Goal: Transaction & Acquisition: Purchase product/service

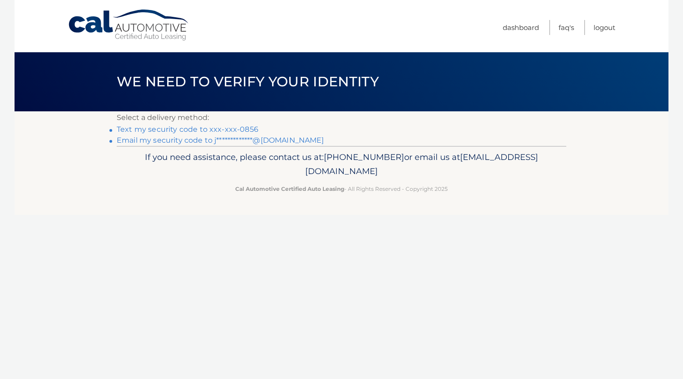
click at [209, 128] on link "Text my security code to xxx-xxx-0856" at bounding box center [188, 129] width 142 height 9
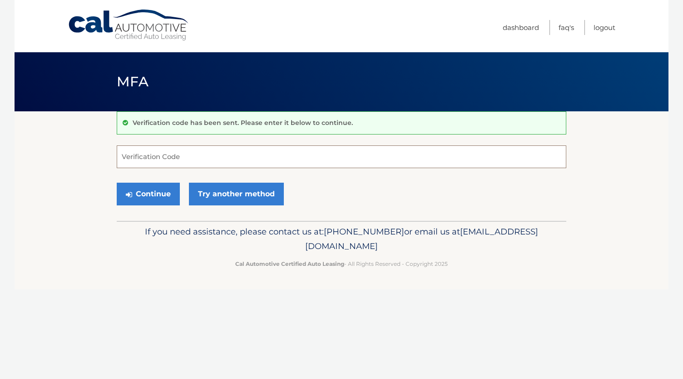
click at [179, 154] on input "Verification Code" at bounding box center [341, 156] width 449 height 23
type input "252716"
click at [147, 199] on button "Continue" at bounding box center [148, 193] width 63 height 23
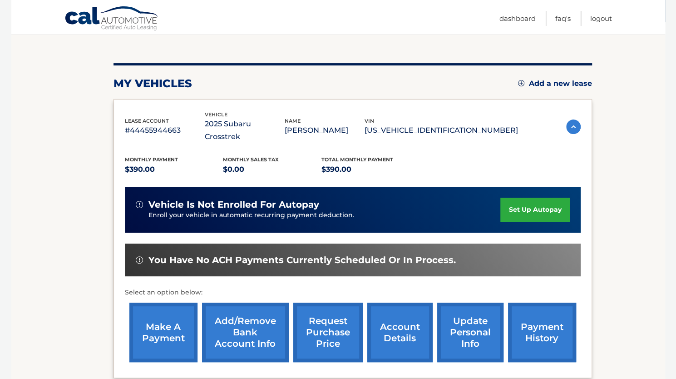
scroll to position [96, 0]
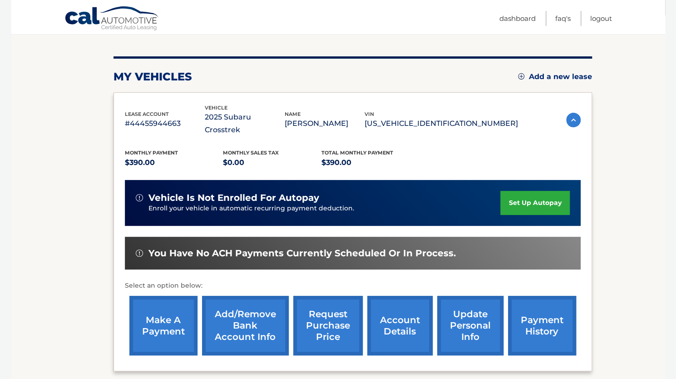
click at [155, 319] on link "make a payment" at bounding box center [163, 325] width 68 height 59
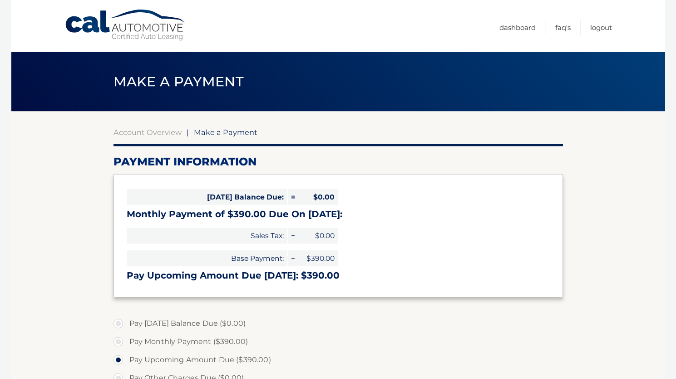
select select "ODExNDcyZDMtYmI2Ny00YjQ3LTgyYmEtZDhjZWE4ZDdmMzRi"
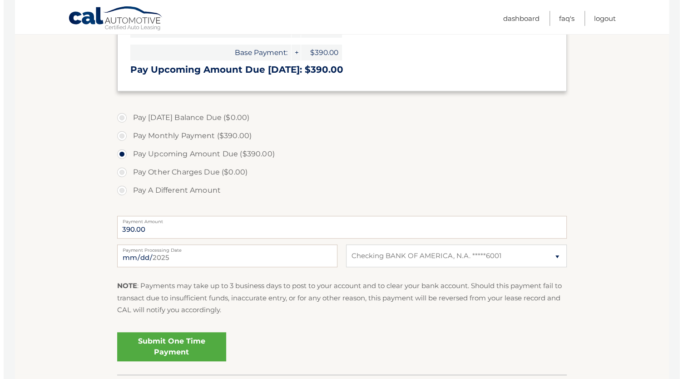
scroll to position [229, 0]
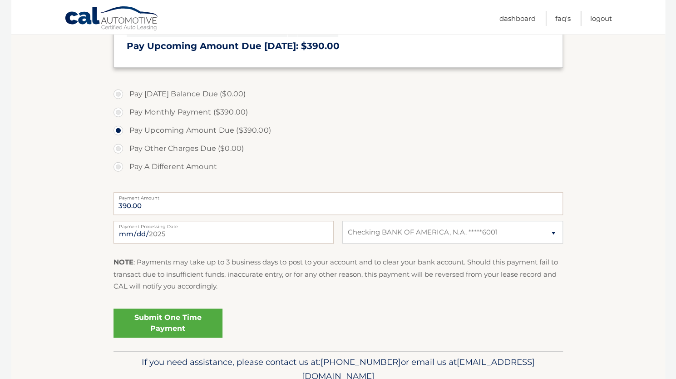
click at [170, 321] on link "Submit One Time Payment" at bounding box center [167, 322] width 109 height 29
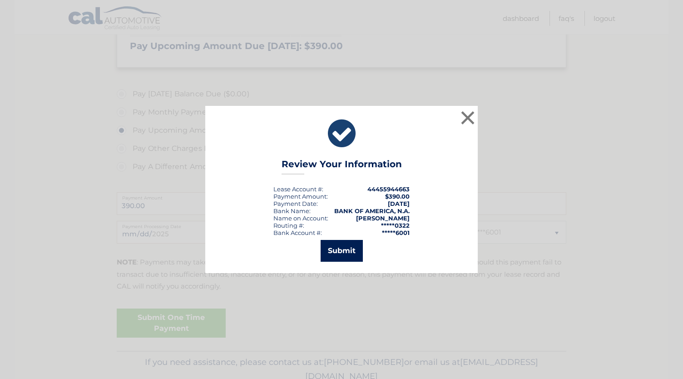
click at [345, 250] on button "Submit" at bounding box center [341, 251] width 42 height 22
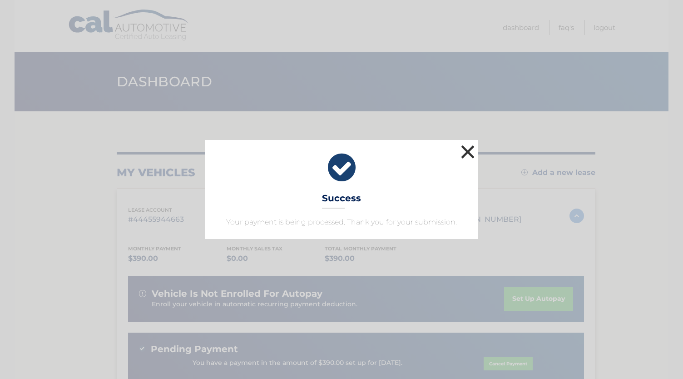
click at [466, 148] on button "×" at bounding box center [468, 152] width 18 height 18
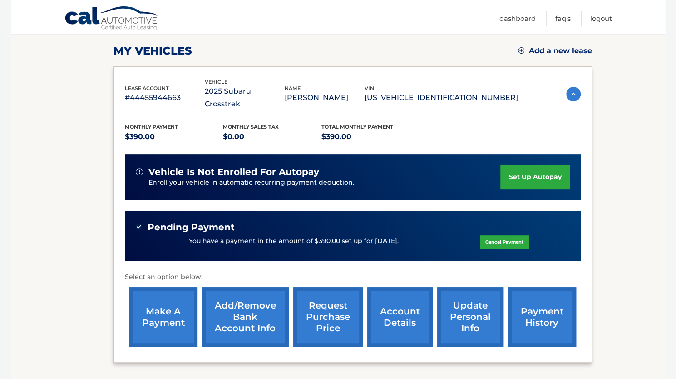
scroll to position [123, 0]
